Goal: Check status: Check status

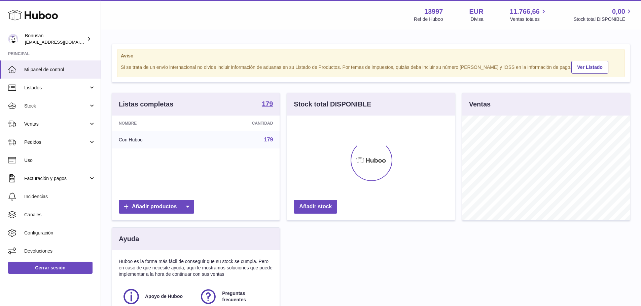
scroll to position [105, 168]
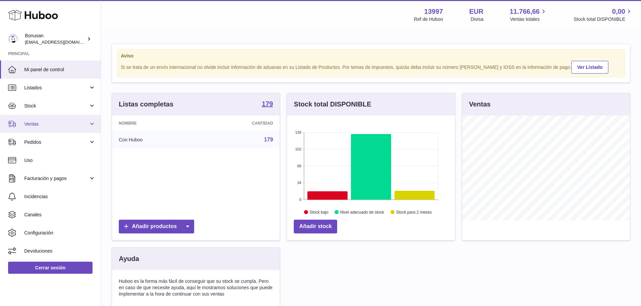
click at [93, 122] on link "Ventas" at bounding box center [50, 124] width 101 height 18
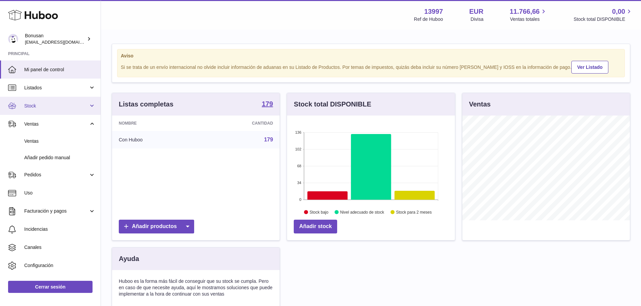
click at [90, 107] on link "Stock" at bounding box center [50, 106] width 101 height 18
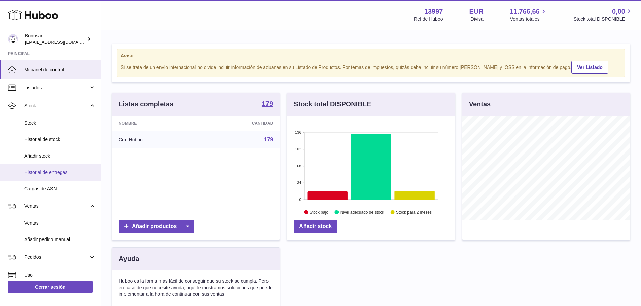
click at [55, 172] on span "Historial de entregas" at bounding box center [59, 172] width 71 height 6
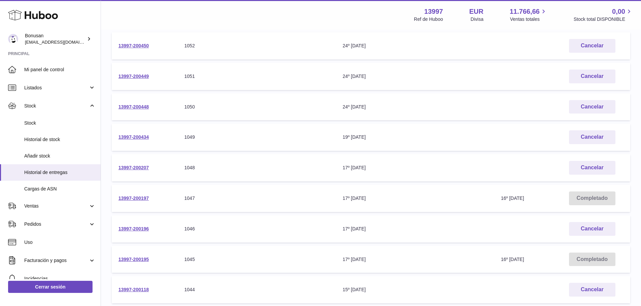
scroll to position [135, 0]
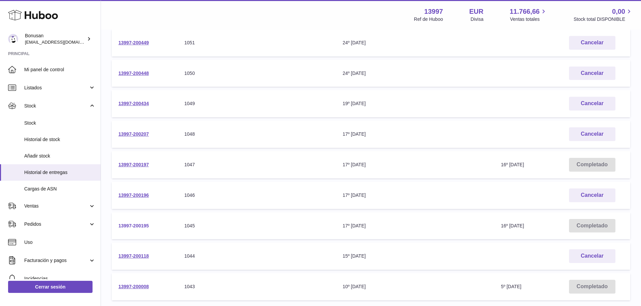
click at [133, 225] on link "13997-200195" at bounding box center [133, 225] width 30 height 5
click at [131, 165] on link "13997-200197" at bounding box center [133, 164] width 30 height 5
click at [189, 256] on div "1044" at bounding box center [256, 256] width 145 height 6
click at [138, 257] on link "13997-200118" at bounding box center [133, 256] width 30 height 5
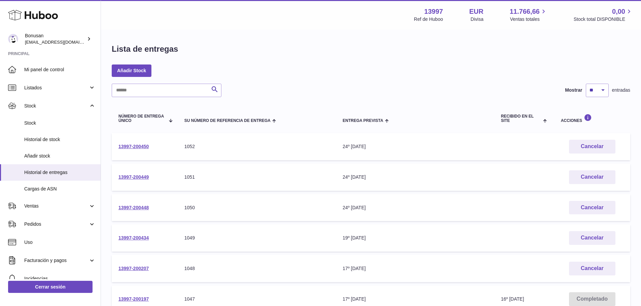
scroll to position [101, 0]
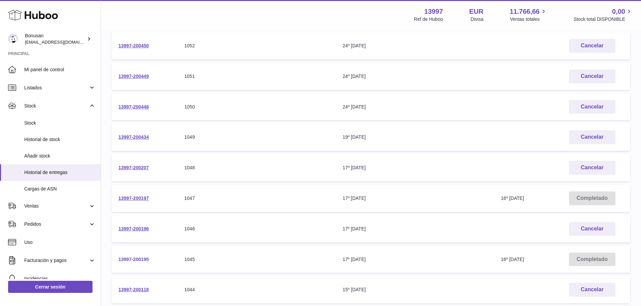
click at [139, 261] on link "13997-200195" at bounding box center [133, 259] width 30 height 5
click at [147, 230] on link "13997-200196" at bounding box center [133, 228] width 30 height 5
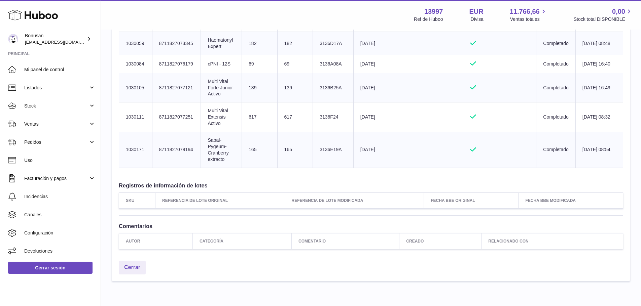
scroll to position [235, 0]
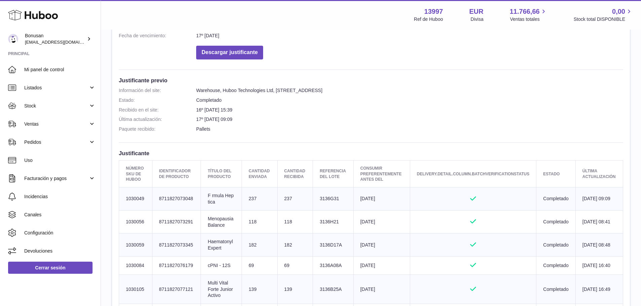
scroll to position [168, 0]
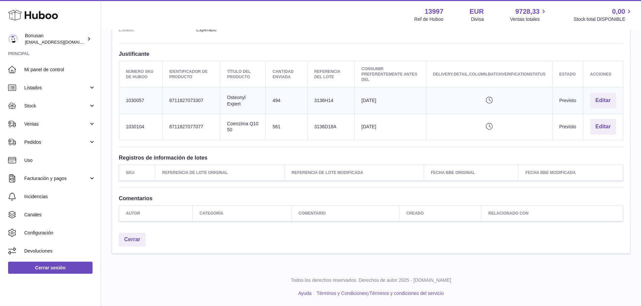
scroll to position [66, 0]
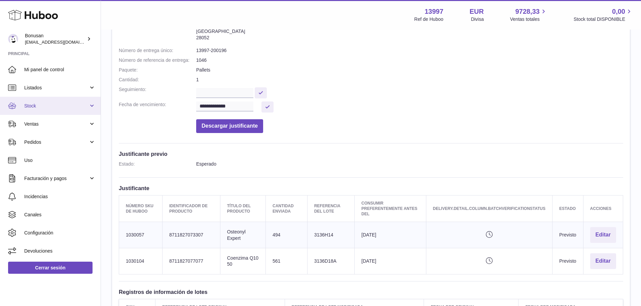
click at [31, 105] on span "Stock" at bounding box center [56, 106] width 64 height 6
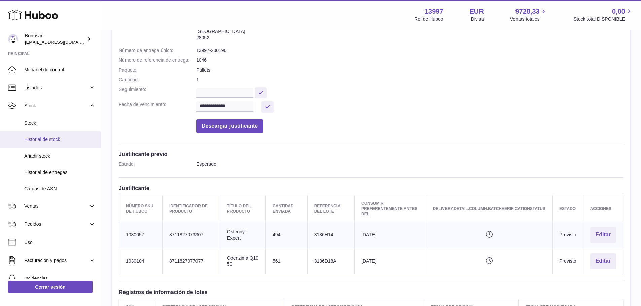
click at [59, 138] on span "Historial de stock" at bounding box center [59, 140] width 71 height 6
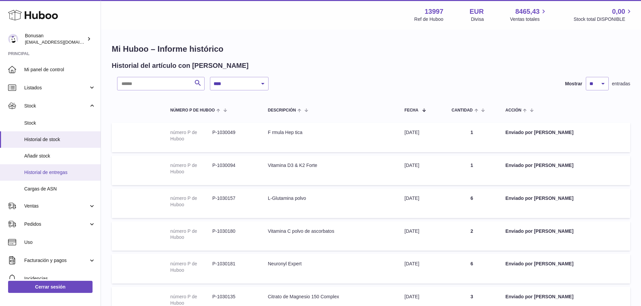
click at [60, 173] on span "Historial de entregas" at bounding box center [59, 172] width 71 height 6
